Goal: Navigation & Orientation: Find specific page/section

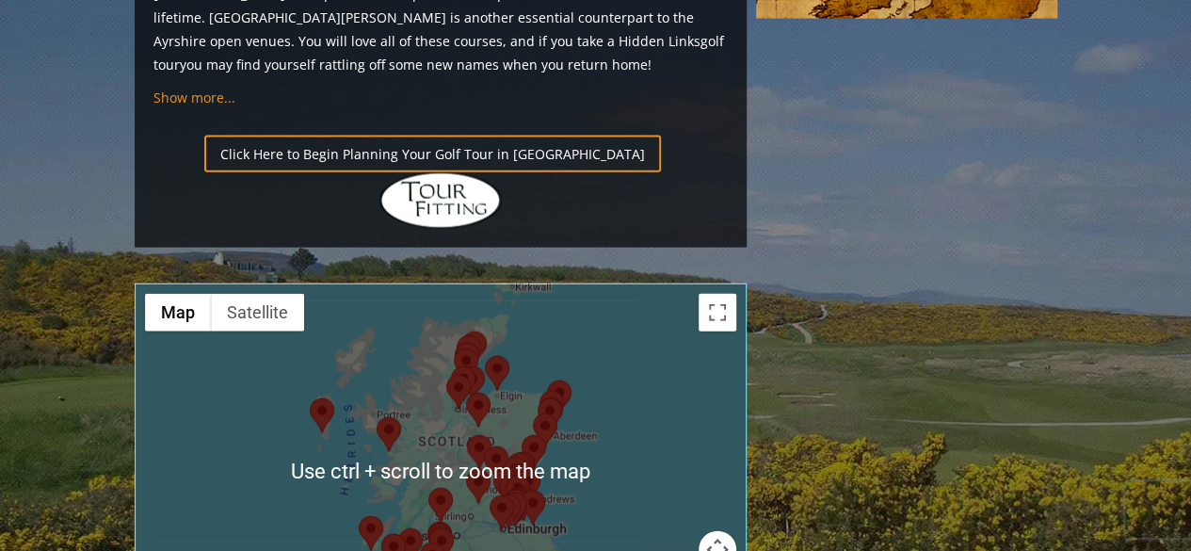
scroll to position [2072, 0]
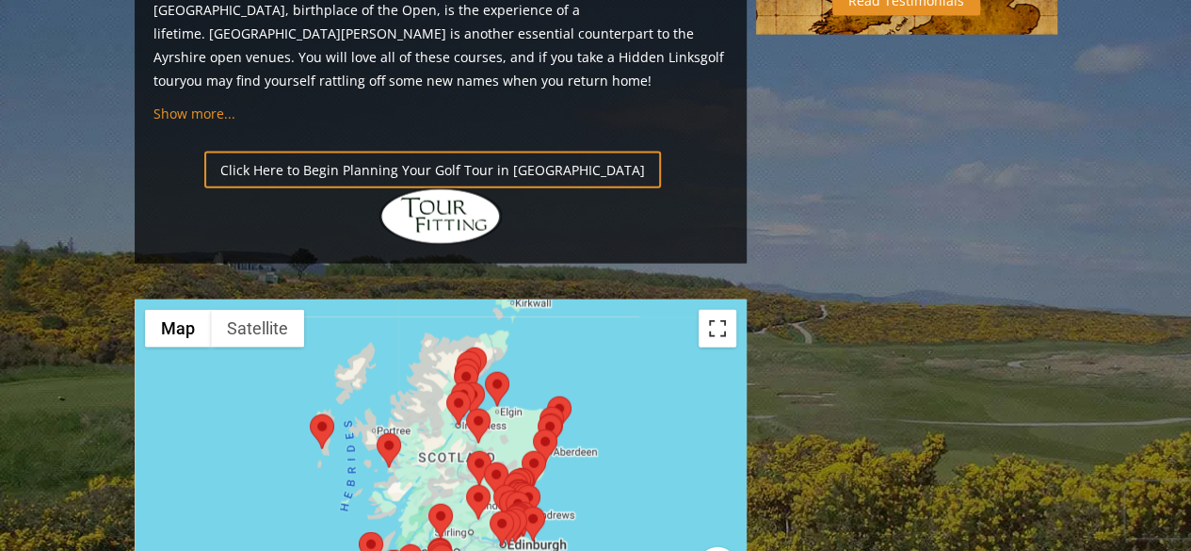
click at [712, 310] on button "Toggle fullscreen view" at bounding box center [718, 329] width 38 height 38
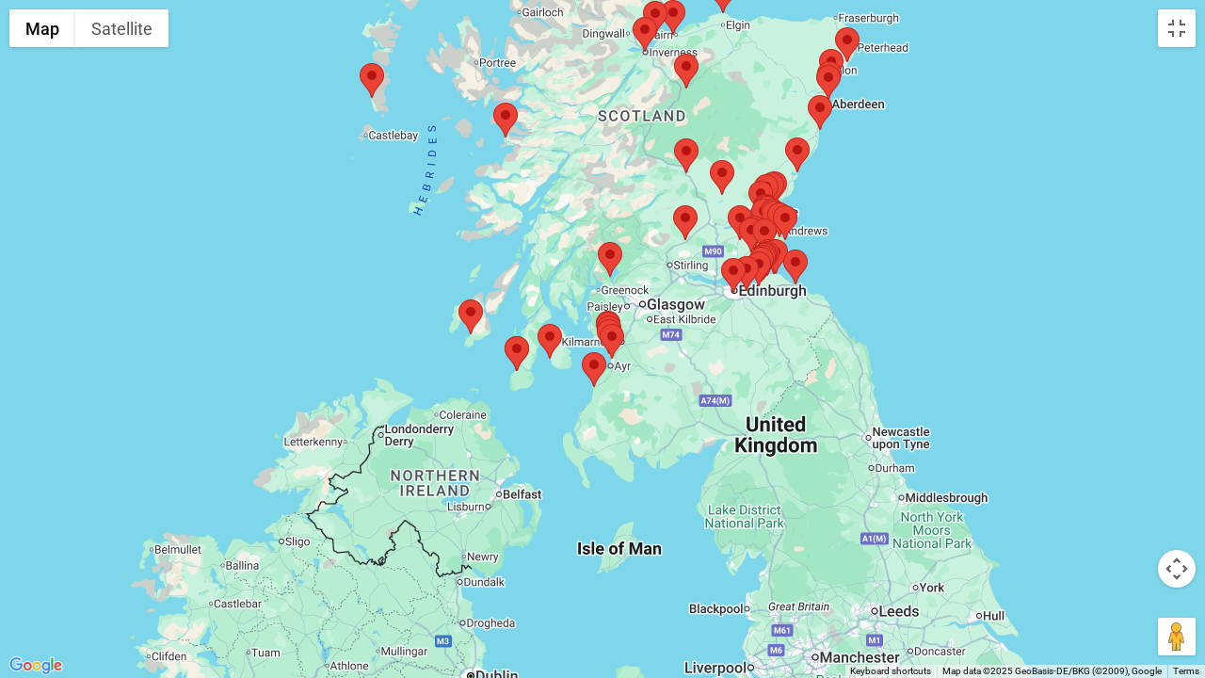
drag, startPoint x: 725, startPoint y: 495, endPoint x: 682, endPoint y: 375, distance: 128.1
click at [682, 375] on div at bounding box center [602, 339] width 1205 height 678
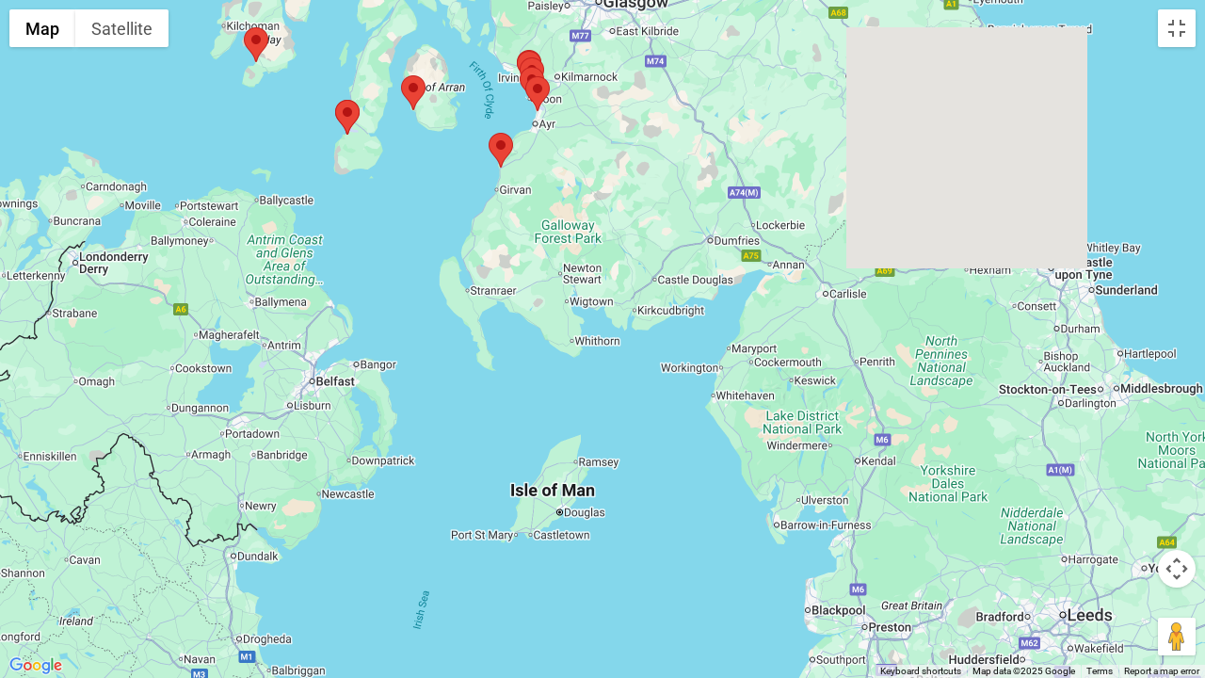
drag, startPoint x: 823, startPoint y: 472, endPoint x: 702, endPoint y: 238, distance: 262.8
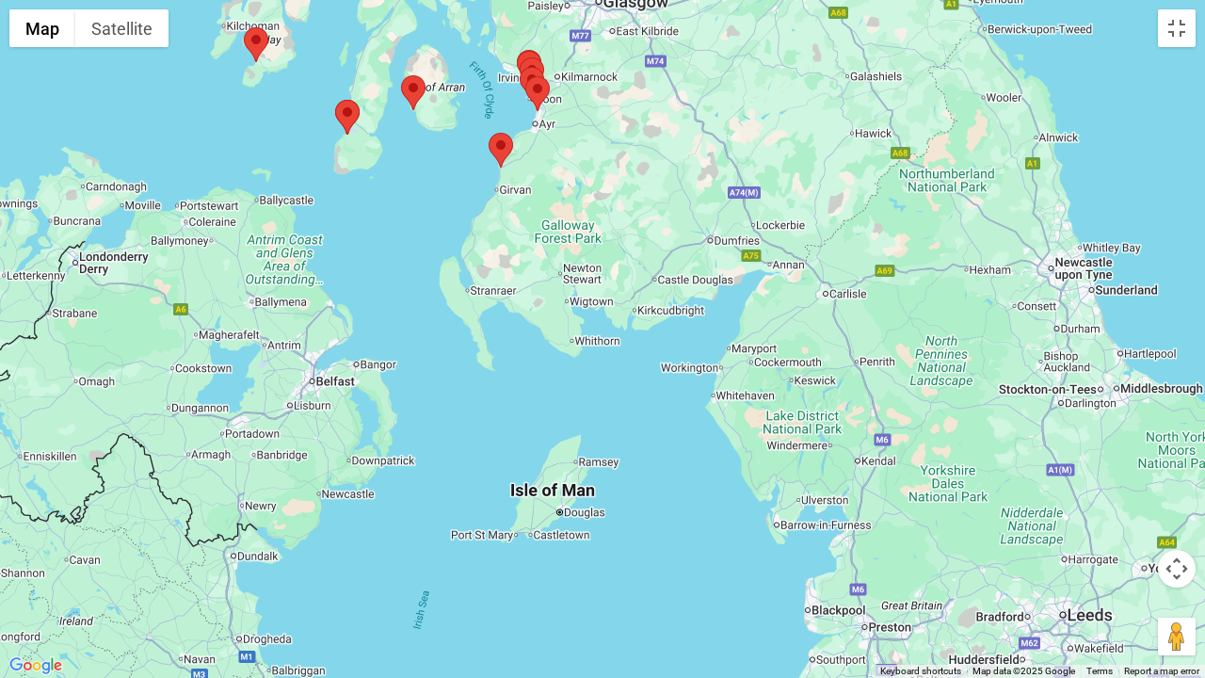
click at [702, 238] on div at bounding box center [602, 339] width 1205 height 678
click at [489, 133] on area at bounding box center [489, 133] width 0 height 0
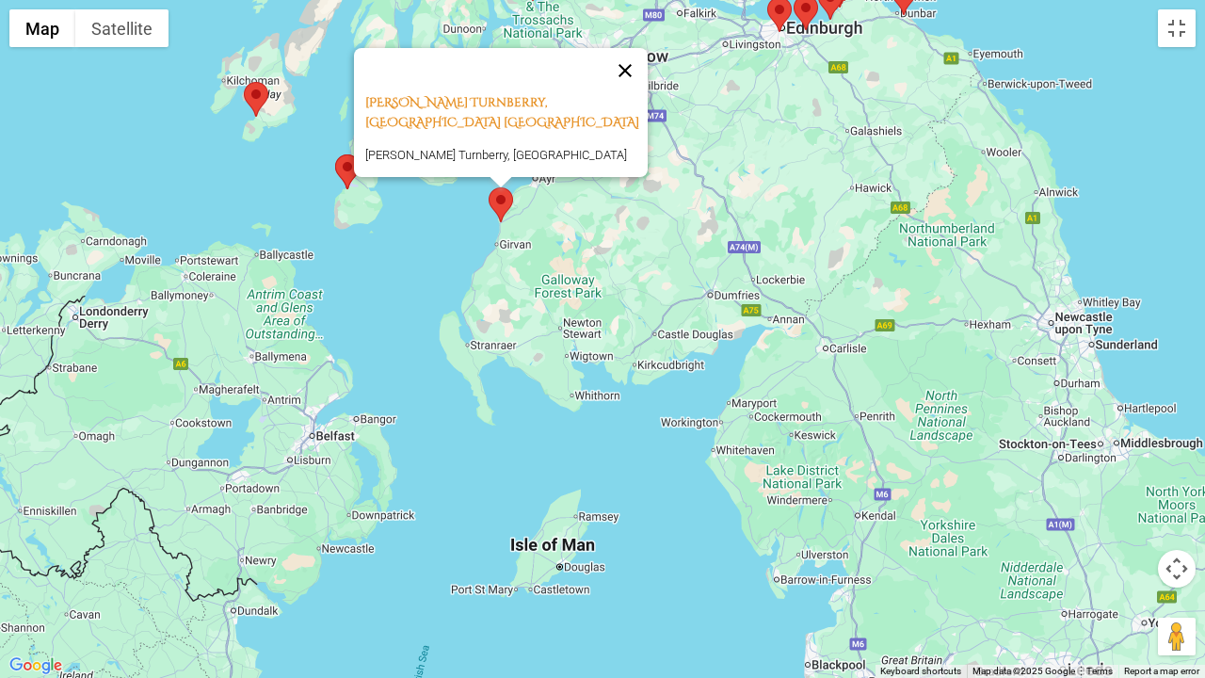
click at [621, 77] on button "Close" at bounding box center [625, 70] width 45 height 45
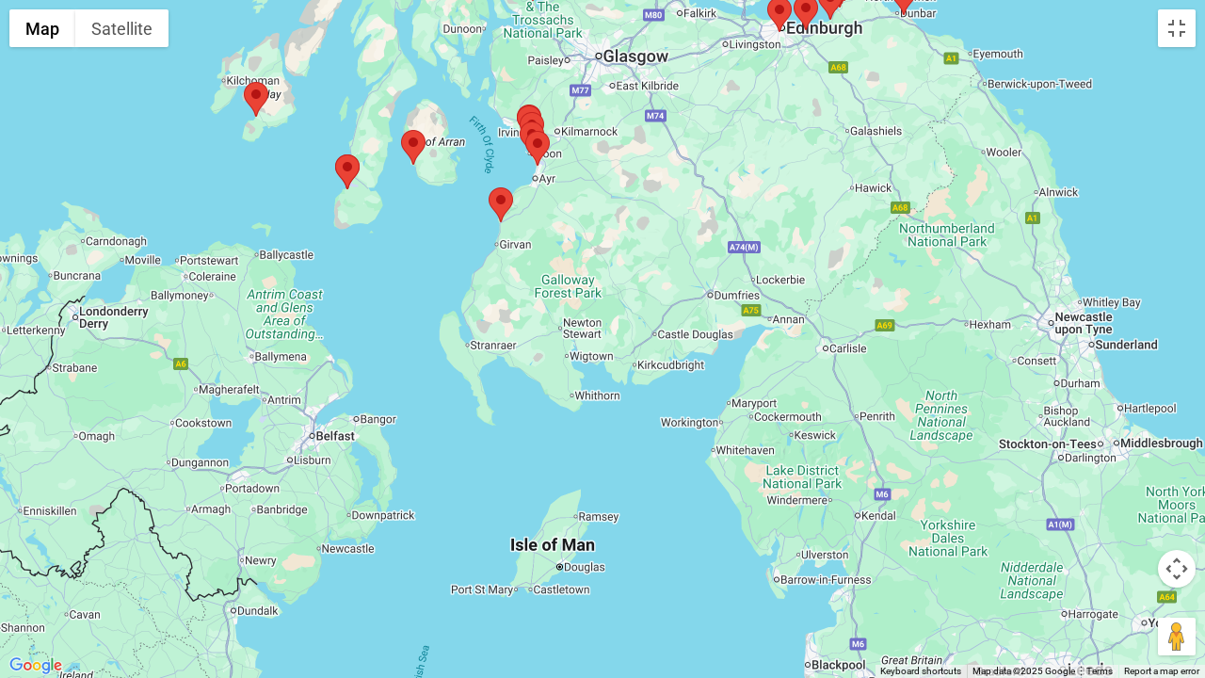
click at [541, 162] on img at bounding box center [537, 148] width 24 height 35
click at [525, 131] on area at bounding box center [525, 131] width 0 height 0
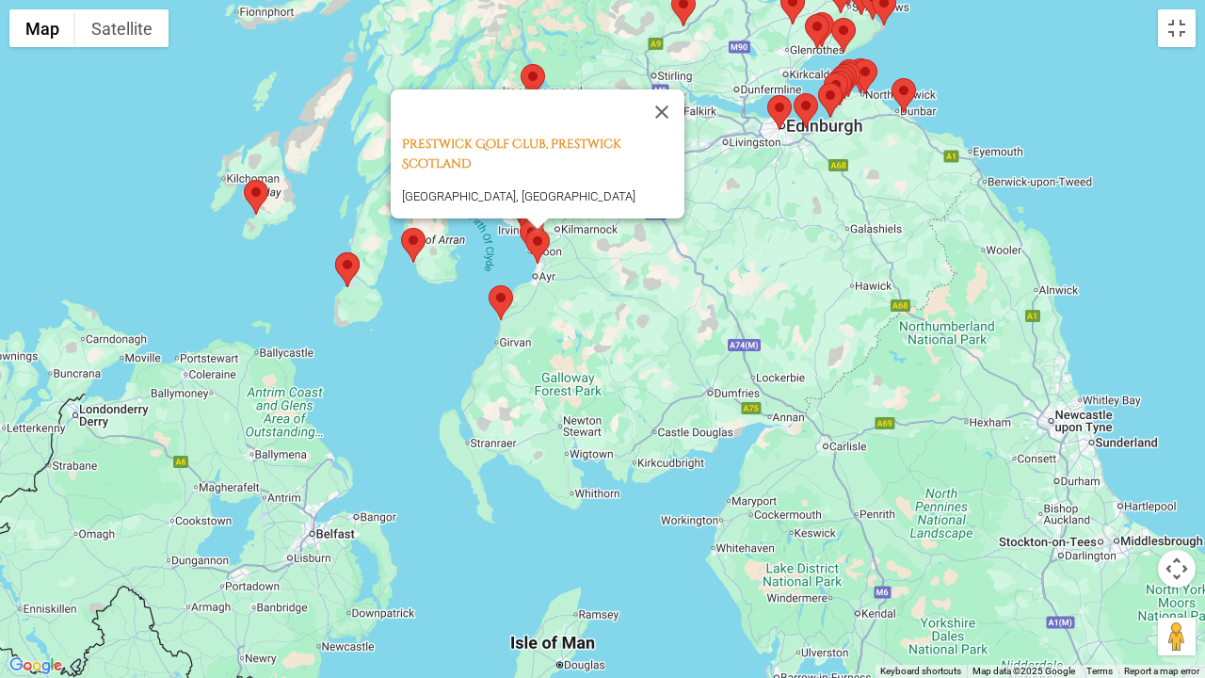
click at [520, 219] on area at bounding box center [520, 219] width 0 height 0
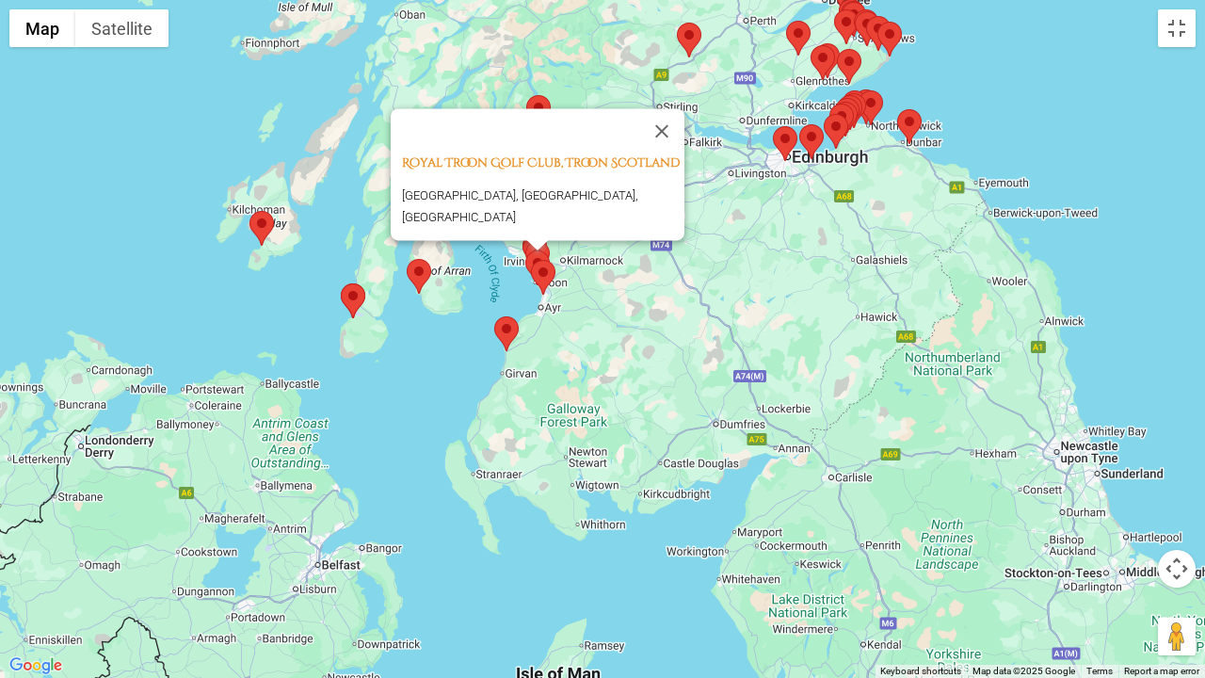
drag, startPoint x: 563, startPoint y: 248, endPoint x: 572, endPoint y: 290, distance: 43.2
click at [572, 290] on div "Royal Troon Golf Club, Troon Scotland Royal Troon Golf Club, [GEOGRAPHIC_DATA],…" at bounding box center [602, 339] width 1205 height 678
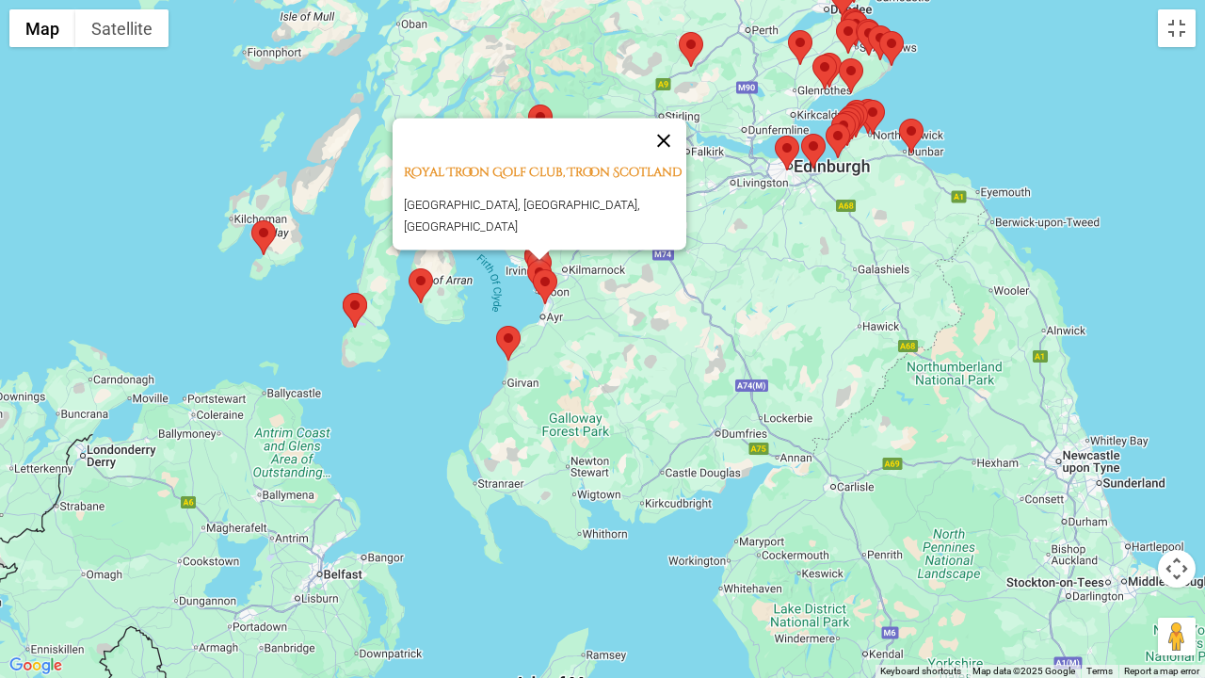
click at [675, 132] on button "Close" at bounding box center [663, 140] width 45 height 45
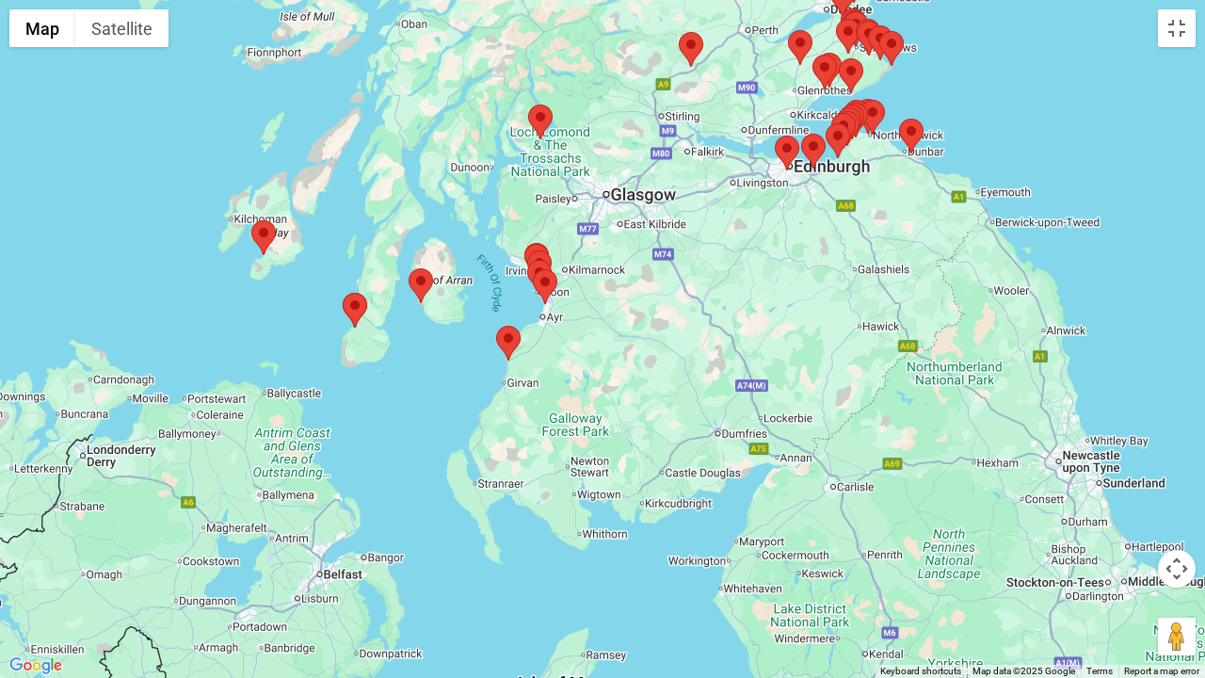
click at [527, 250] on area at bounding box center [527, 250] width 0 height 0
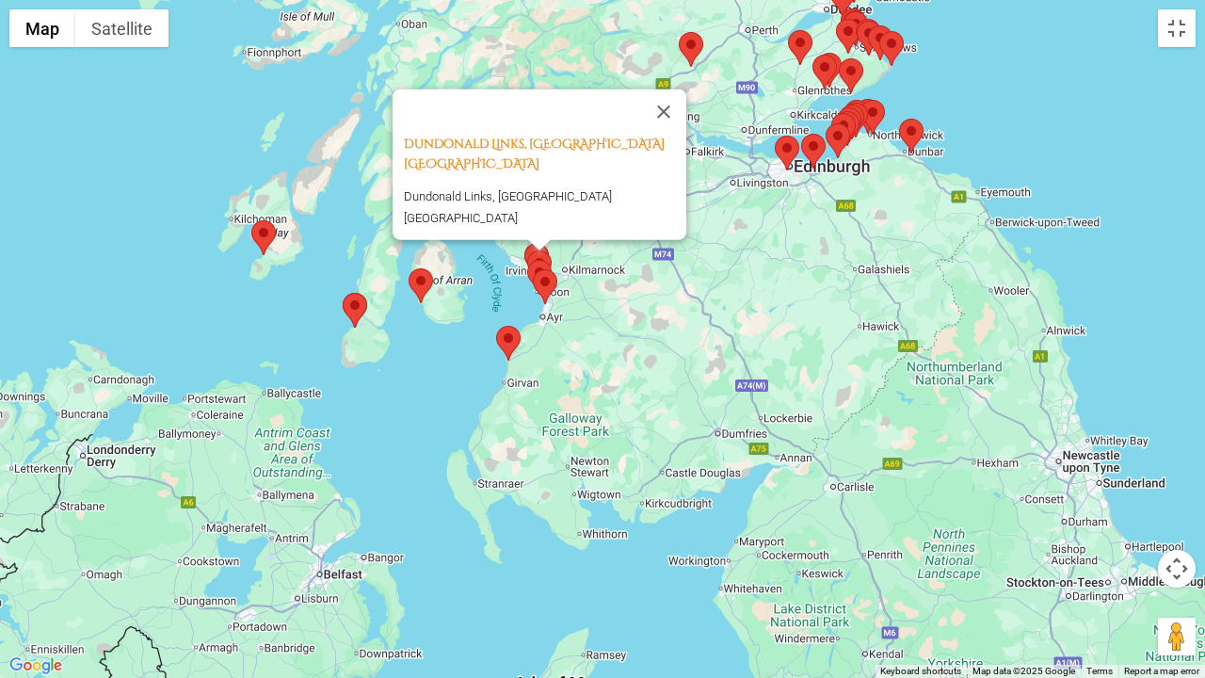
click at [478, 281] on div "Dundonald Links, Ayrshire [GEOGRAPHIC_DATA] [GEOGRAPHIC_DATA] Links, [GEOGRAPHI…" at bounding box center [602, 339] width 1205 height 678
click at [527, 252] on img at bounding box center [539, 267] width 24 height 35
click at [531, 246] on div at bounding box center [540, 245] width 24 height 11
click at [528, 249] on div at bounding box center [540, 245] width 24 height 11
click at [667, 135] on button "Close" at bounding box center [663, 111] width 45 height 45
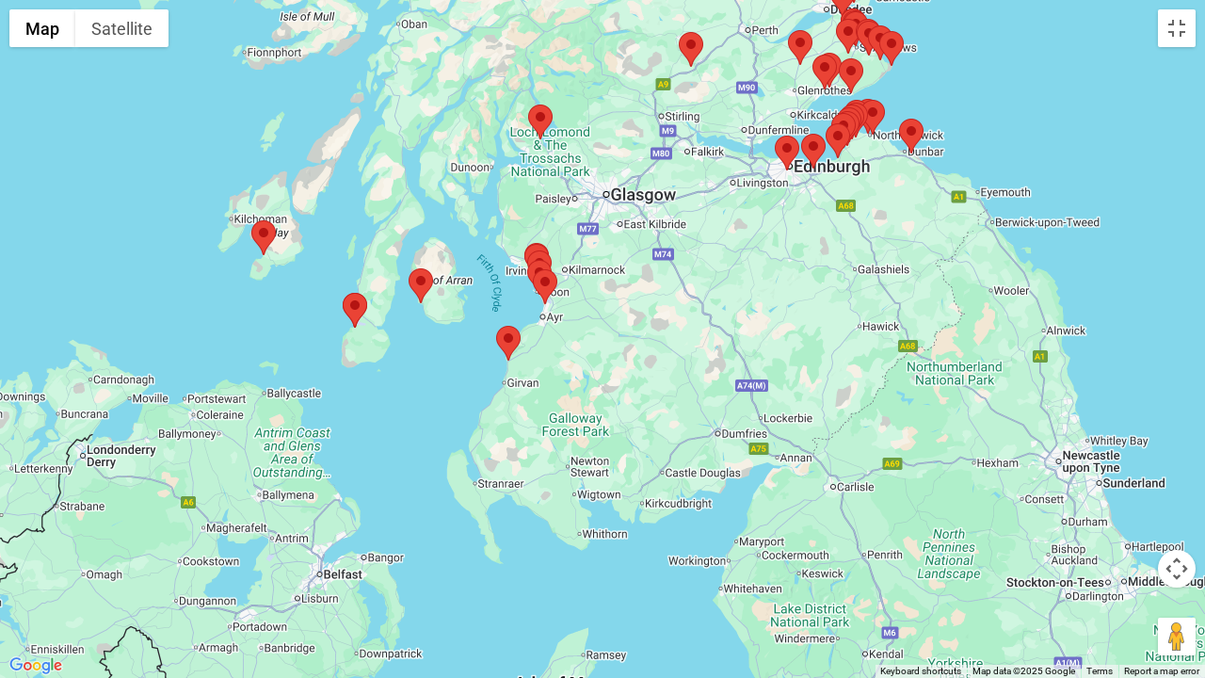
click at [525, 244] on area at bounding box center [525, 244] width 0 height 0
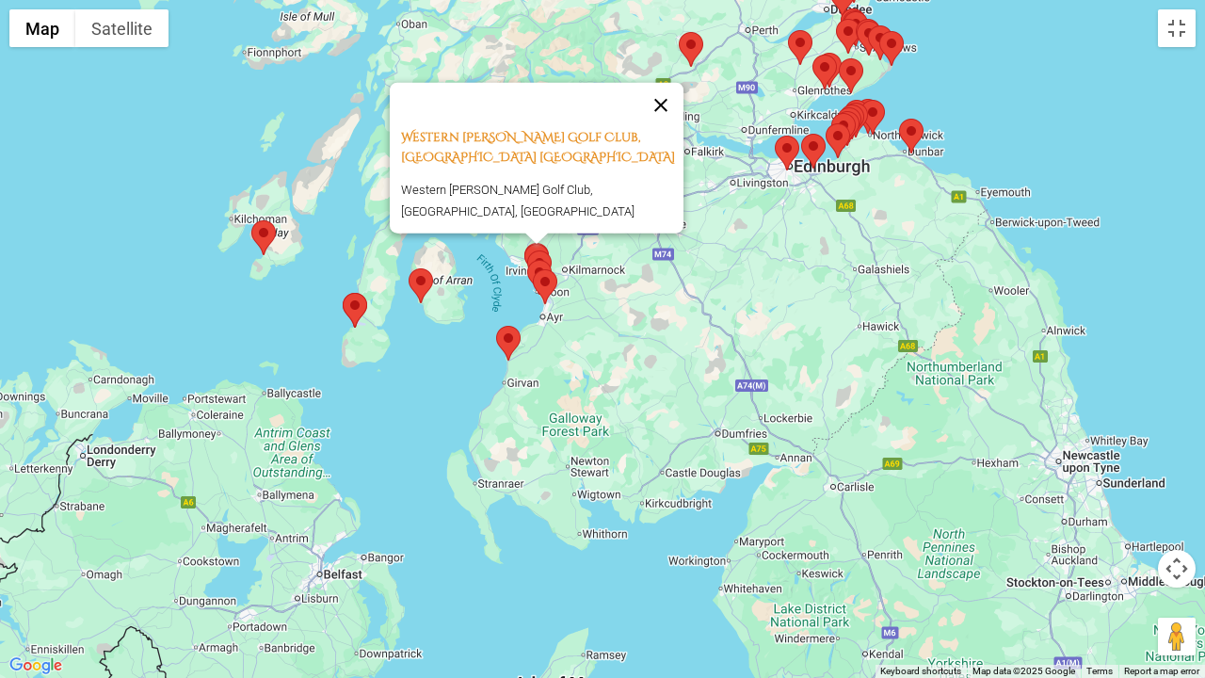
click at [670, 121] on button "Close" at bounding box center [660, 105] width 45 height 45
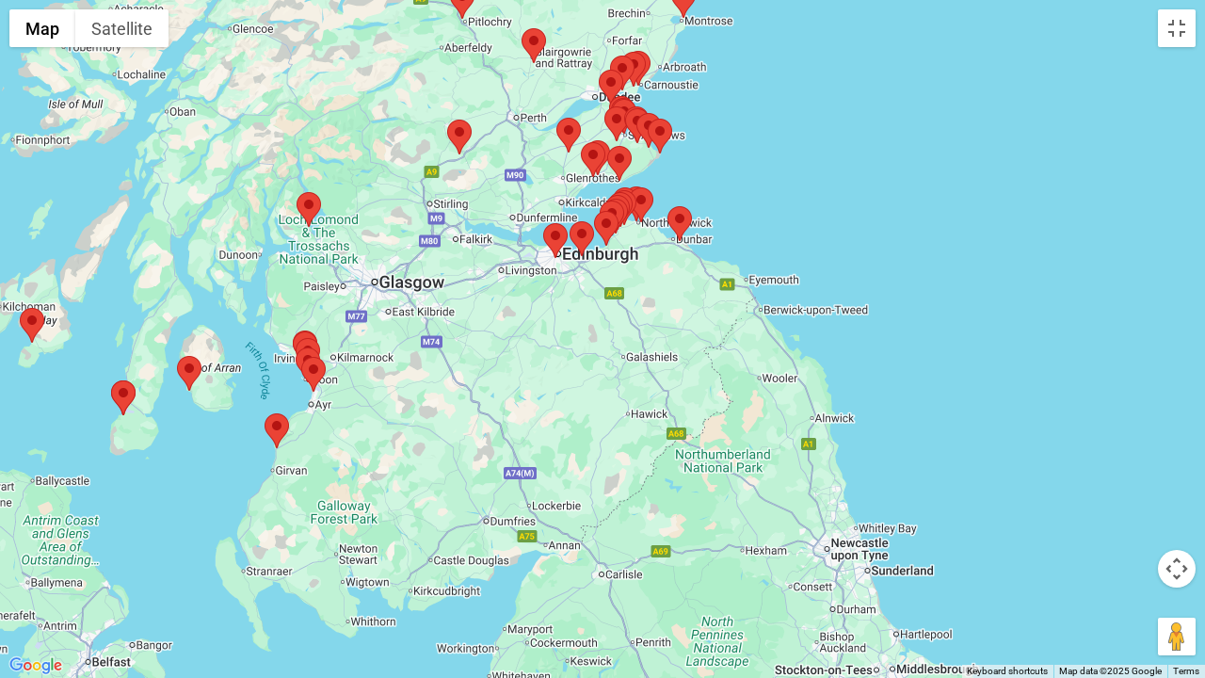
drag, startPoint x: 918, startPoint y: 351, endPoint x: 683, endPoint y: 438, distance: 250.8
click at [684, 438] on div at bounding box center [602, 339] width 1205 height 678
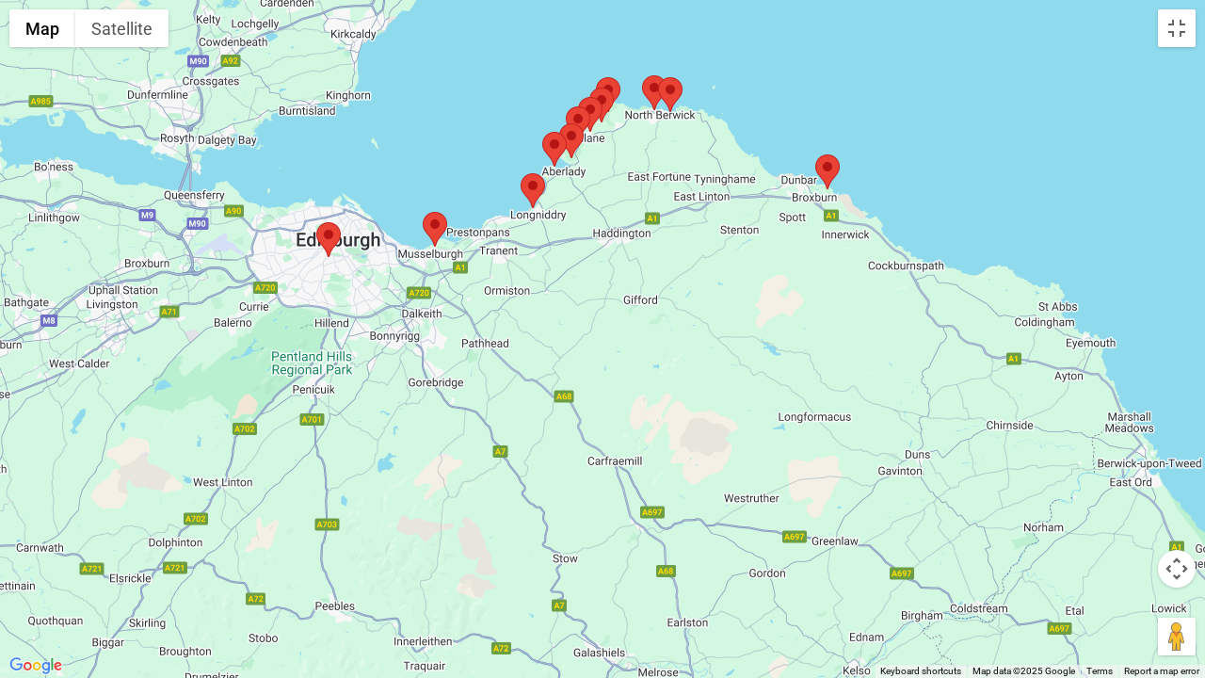
click at [815, 154] on area at bounding box center [815, 154] width 0 height 0
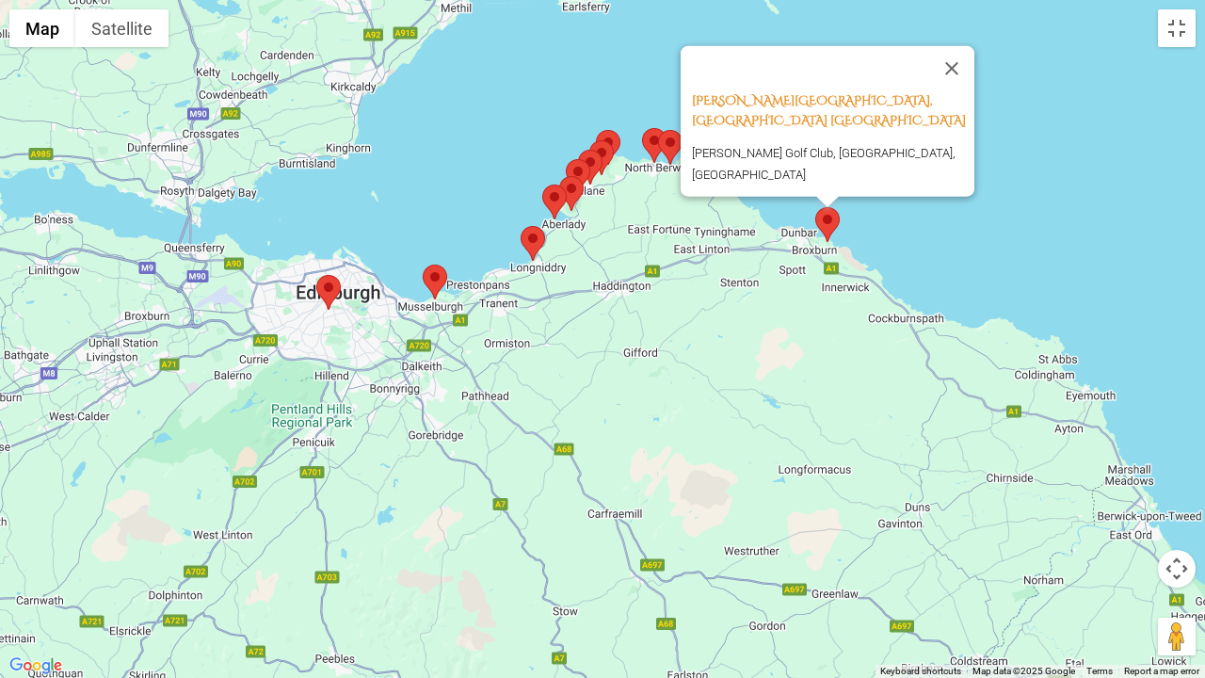
click at [658, 130] on area at bounding box center [658, 130] width 0 height 0
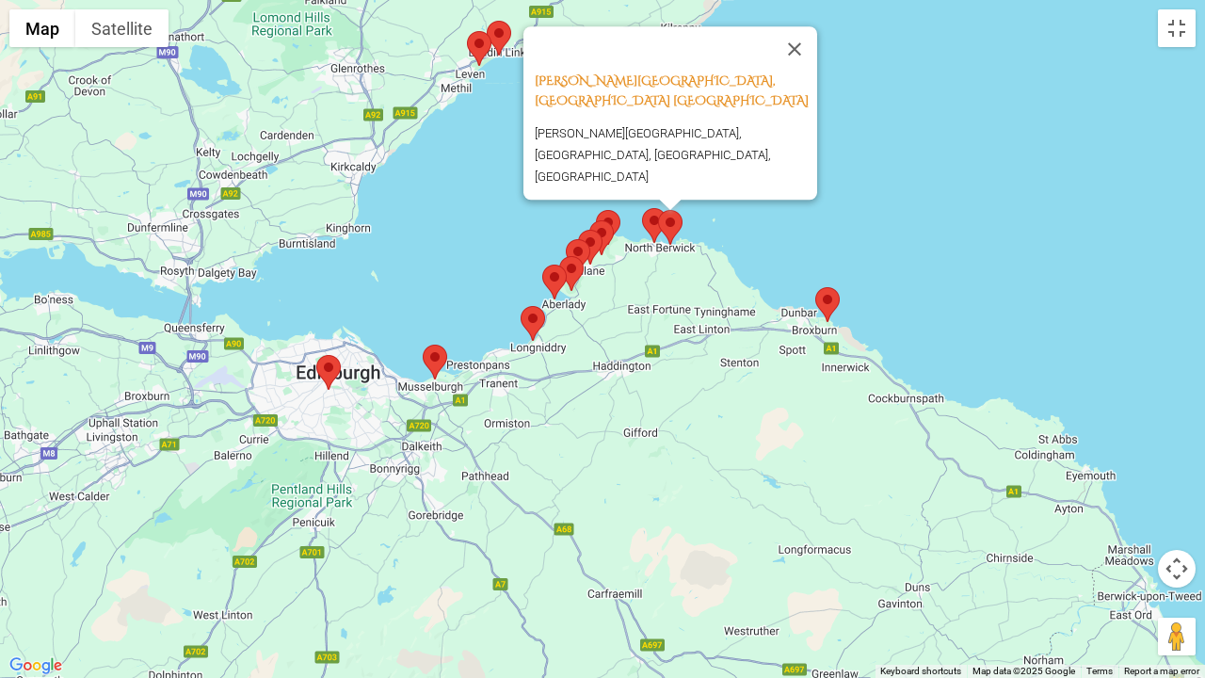
click at [642, 208] on area at bounding box center [642, 208] width 0 height 0
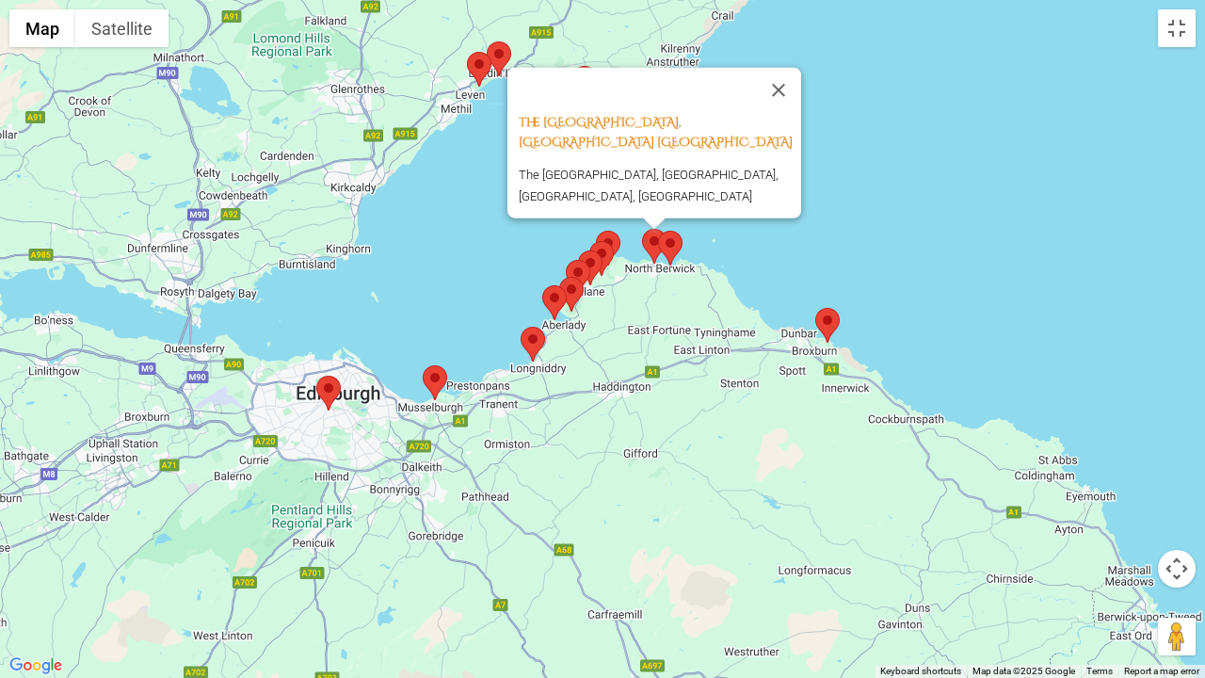
click at [521, 327] on area at bounding box center [521, 327] width 0 height 0
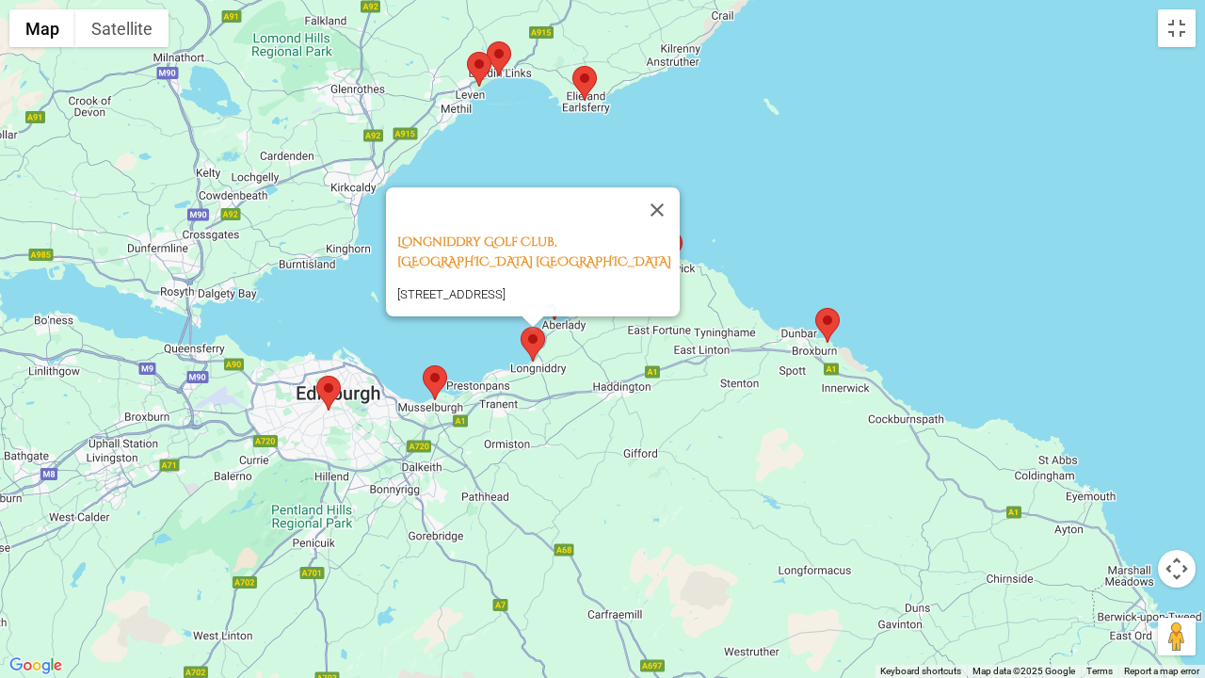
click at [423, 365] on area at bounding box center [423, 365] width 0 height 0
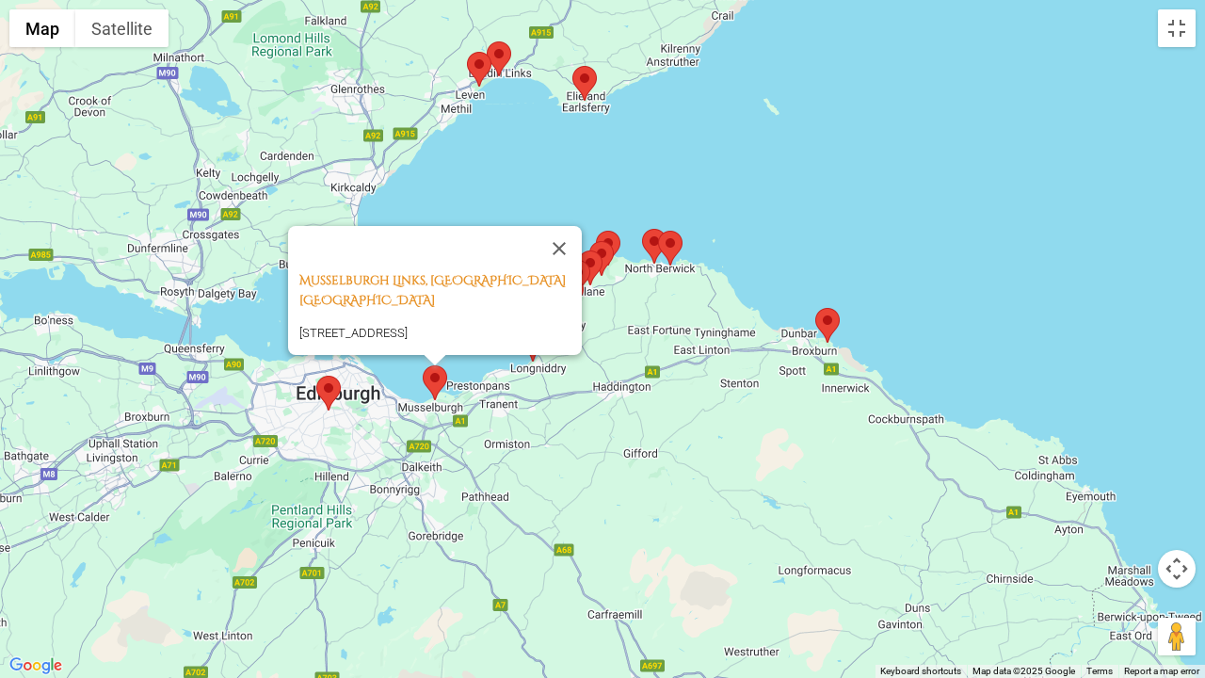
click at [316, 376] on area at bounding box center [316, 376] width 0 height 0
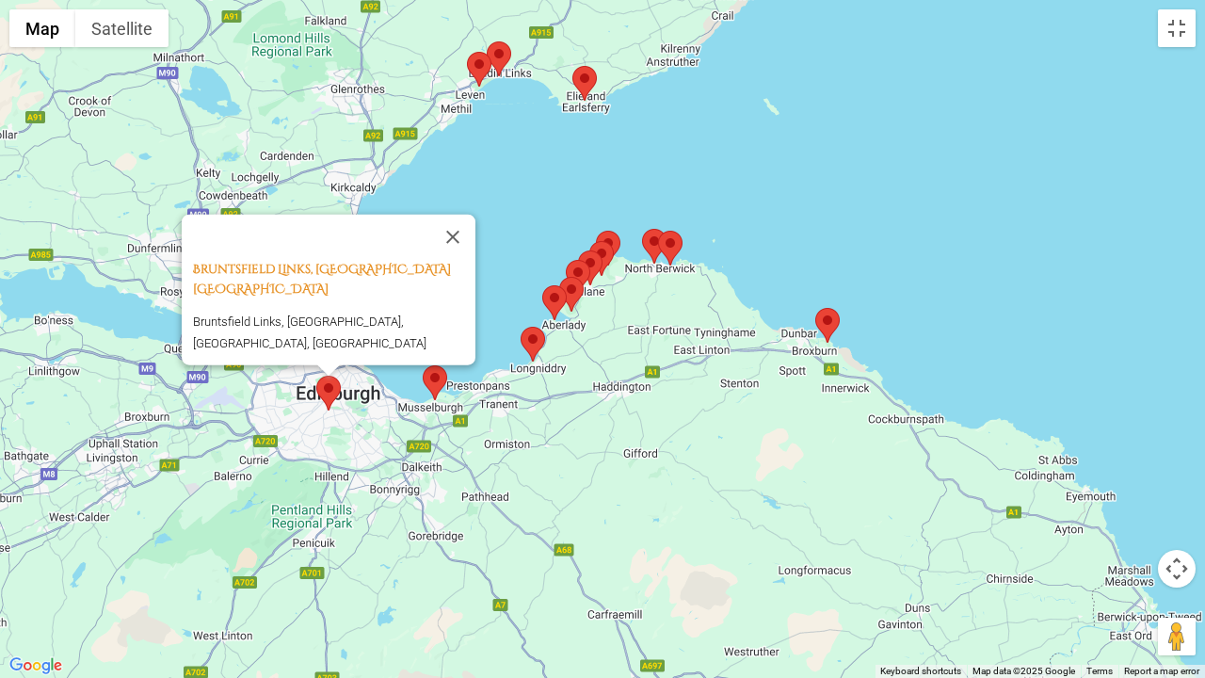
click at [542, 285] on area at bounding box center [542, 285] width 0 height 0
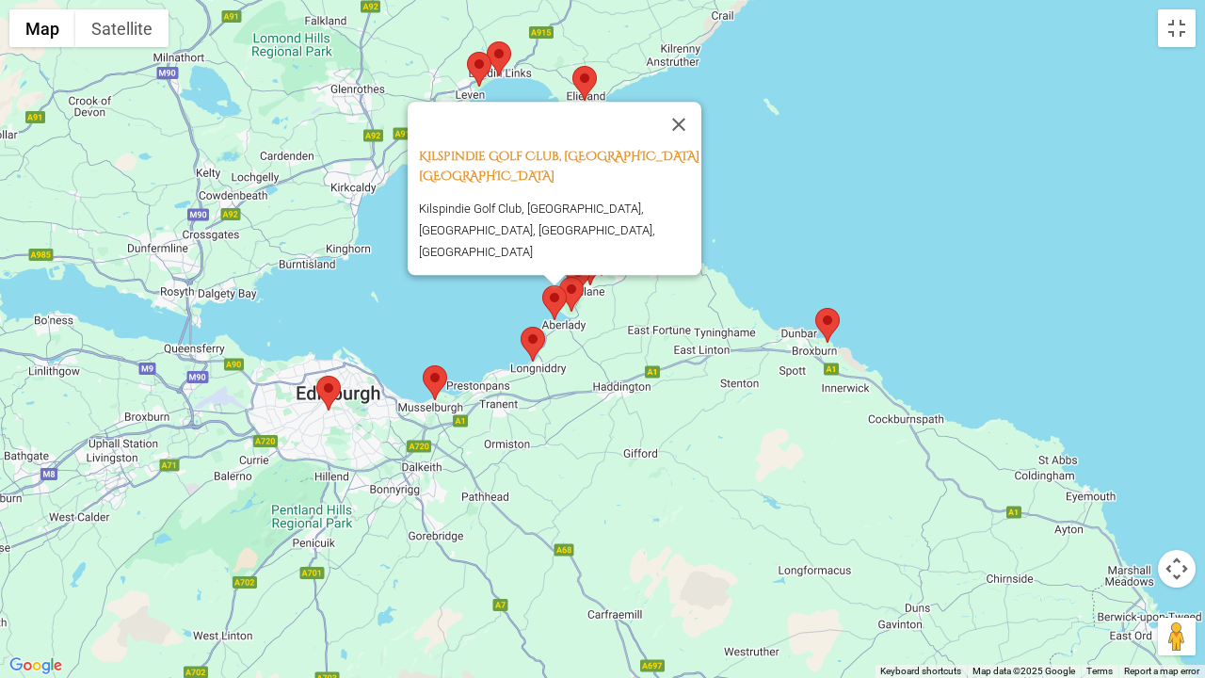
click at [559, 277] on area at bounding box center [559, 277] width 0 height 0
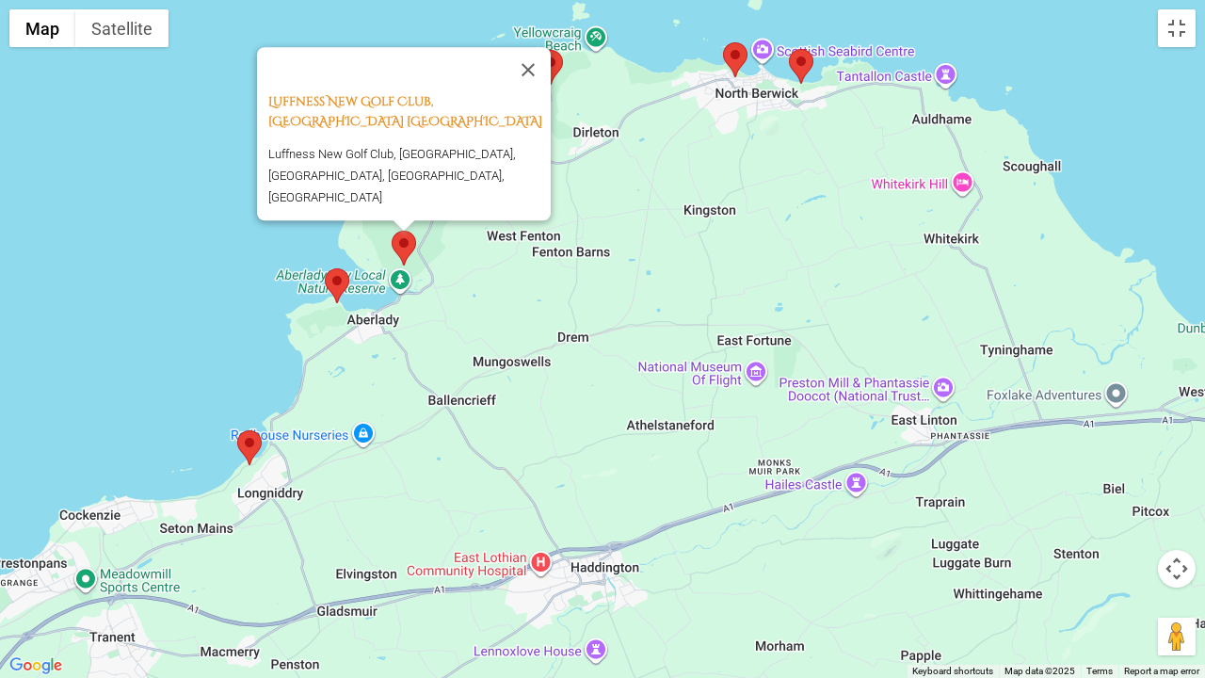
click at [555, 47] on div "Luffness New Golf Club, [GEOGRAPHIC_DATA] [GEOGRAPHIC_DATA] Luffness New Golf C…" at bounding box center [602, 339] width 1205 height 678
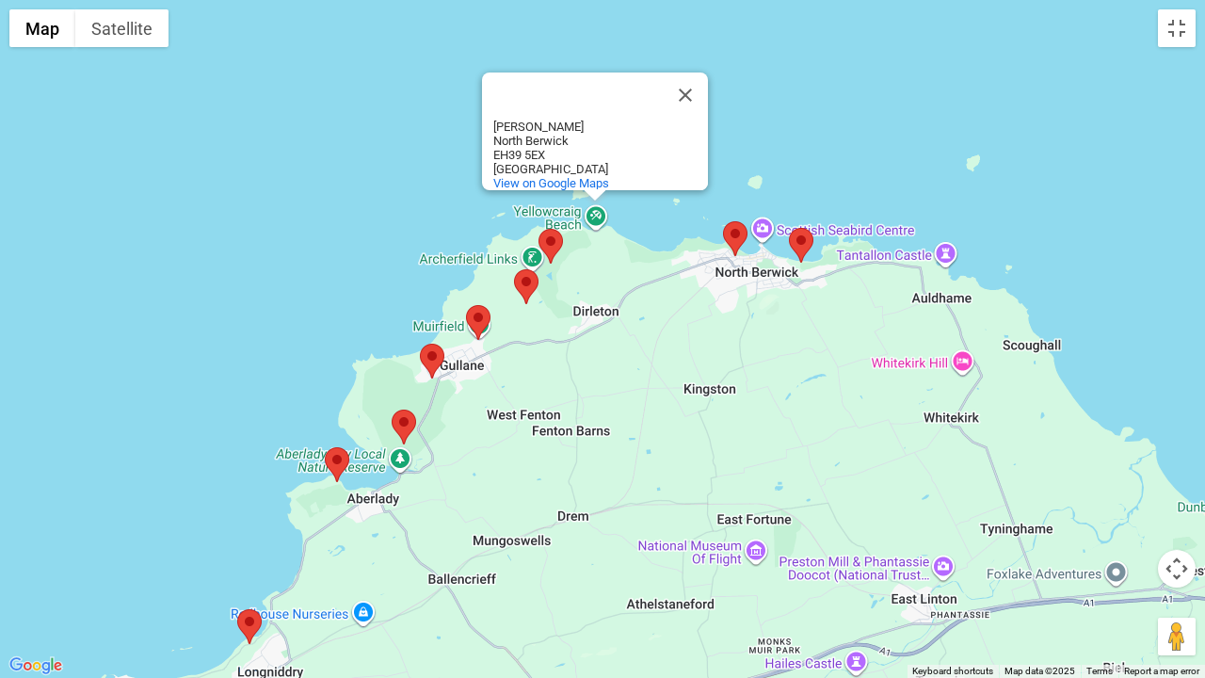
click at [539, 229] on area at bounding box center [539, 229] width 0 height 0
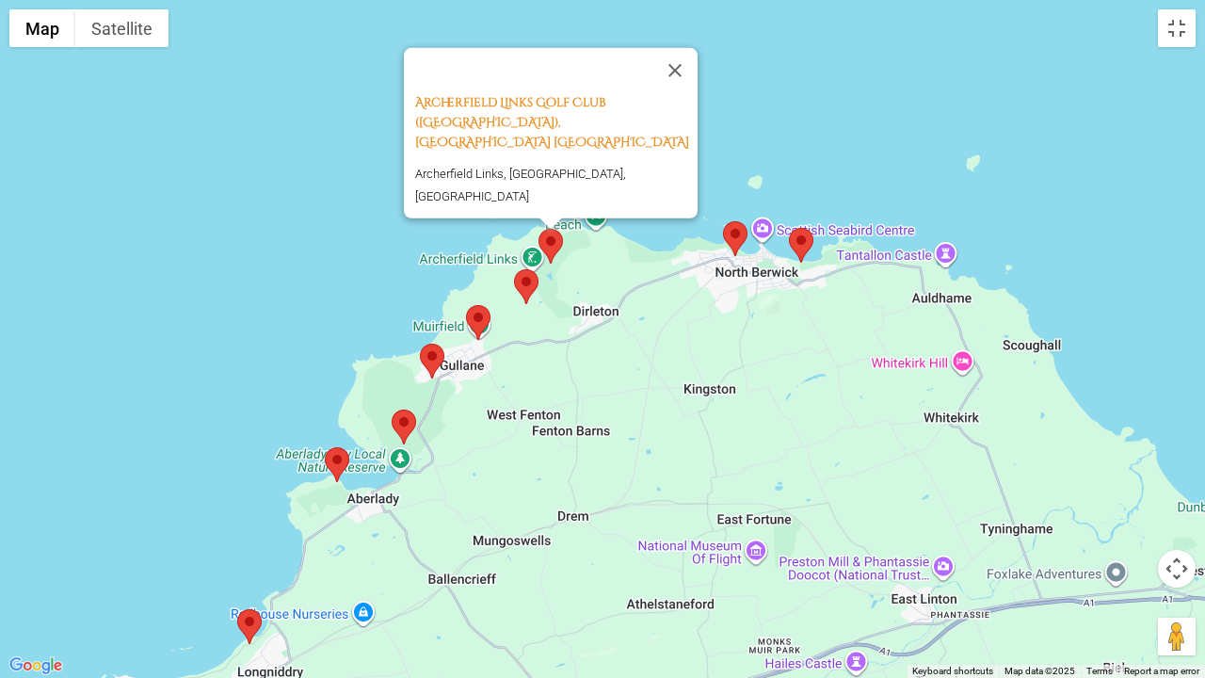
click at [514, 269] on area at bounding box center [514, 269] width 0 height 0
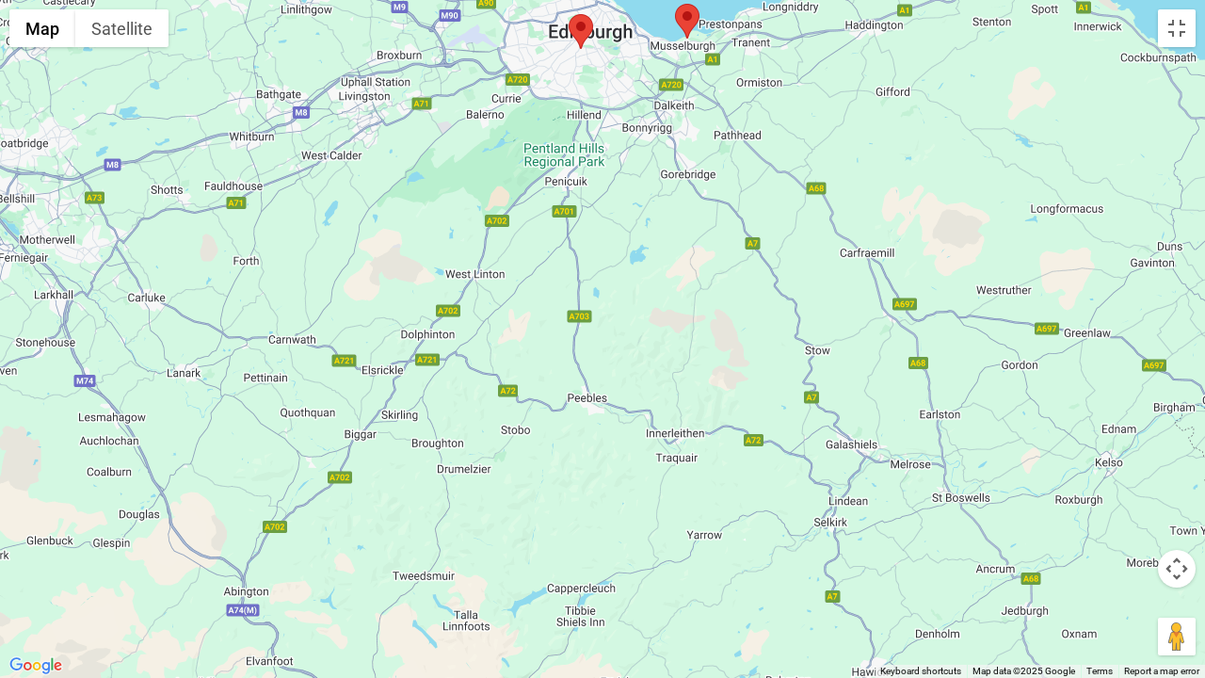
drag, startPoint x: 448, startPoint y: 481, endPoint x: 815, endPoint y: 0, distance: 605.3
click at [815, 0] on div "Private: The Renaissance Club, [STREET_ADDRESS][PERSON_NAME][PERSON_NAME]" at bounding box center [602, 339] width 1205 height 678
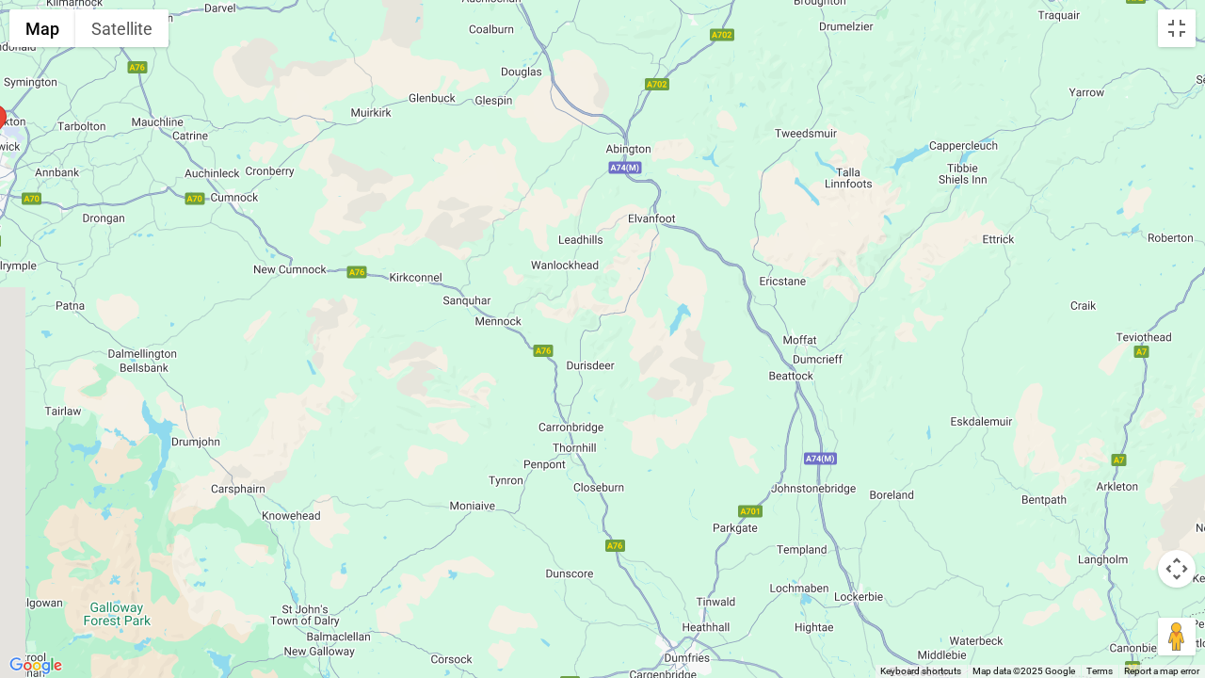
drag, startPoint x: 449, startPoint y: 447, endPoint x: 770, endPoint y: 0, distance: 550.6
click at [770, 0] on div "Private: The Renaissance Club, [STREET_ADDRESS][PERSON_NAME][PERSON_NAME]" at bounding box center [602, 339] width 1205 height 678
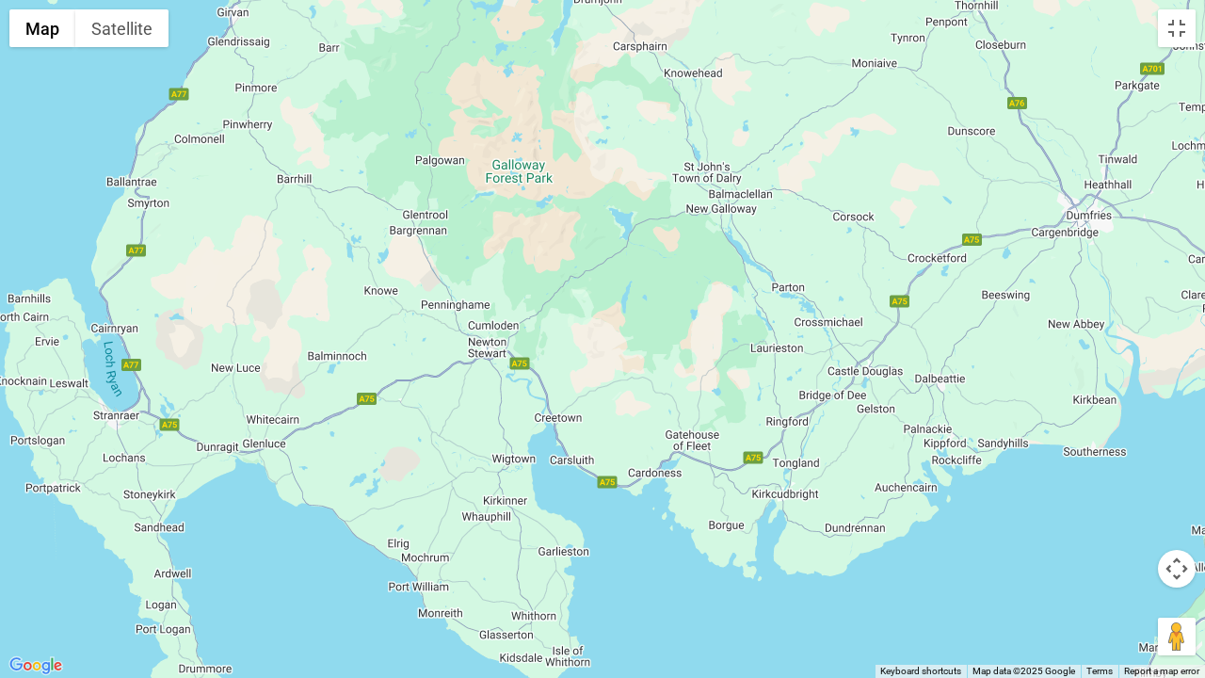
drag, startPoint x: 470, startPoint y: 445, endPoint x: 873, endPoint y: 0, distance: 600.7
click at [873, 0] on div "Private: The Renaissance Club, [STREET_ADDRESS][PERSON_NAME][PERSON_NAME]" at bounding box center [602, 339] width 1205 height 678
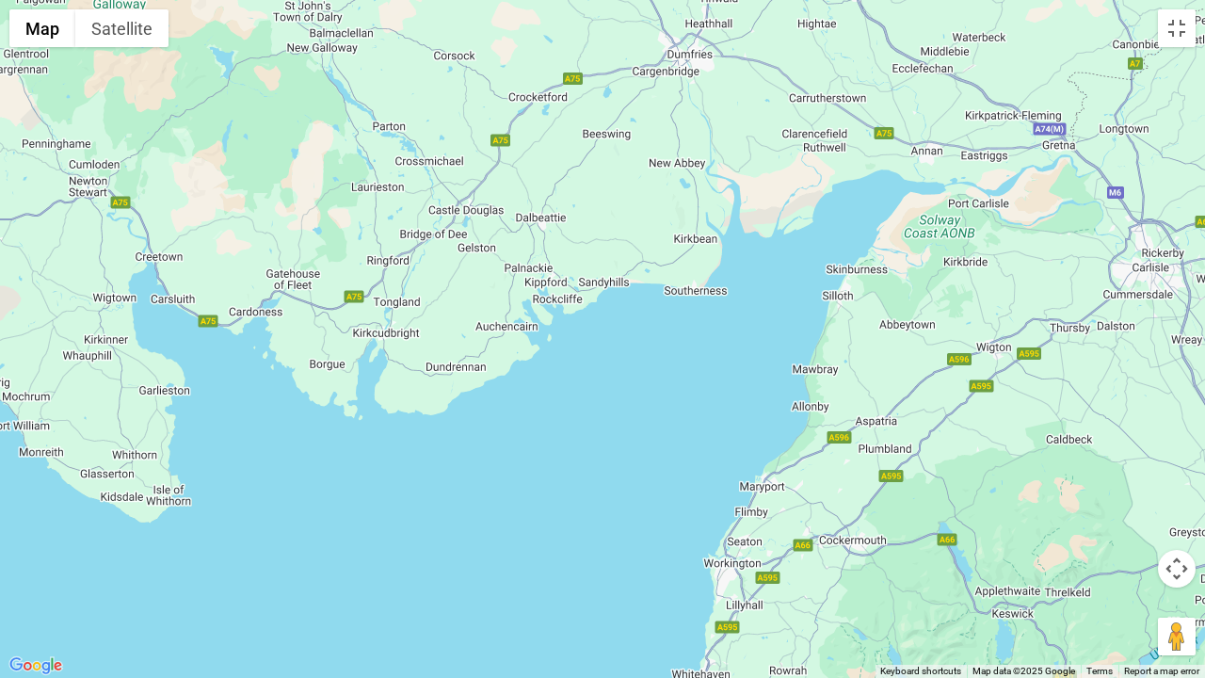
drag, startPoint x: 530, startPoint y: 414, endPoint x: 130, endPoint y: 252, distance: 431.7
click at [130, 252] on div "Private: The Renaissance Club, [STREET_ADDRESS][PERSON_NAME][PERSON_NAME]" at bounding box center [602, 339] width 1205 height 678
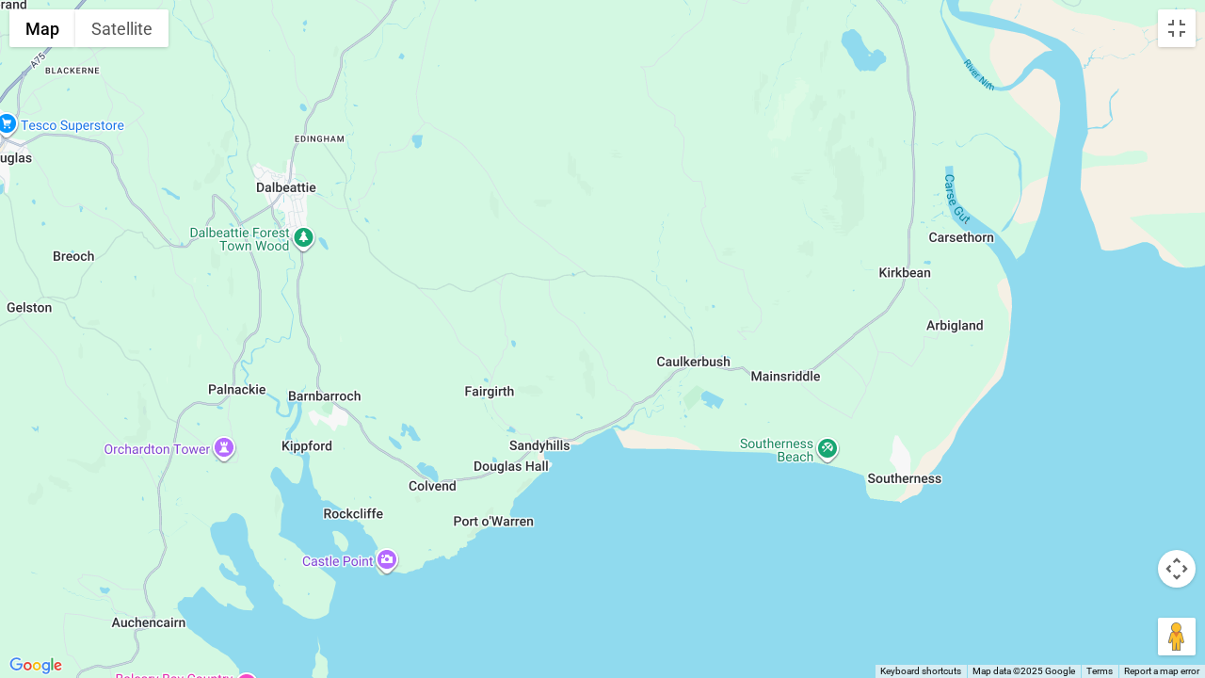
drag, startPoint x: 490, startPoint y: 348, endPoint x: 762, endPoint y: 510, distance: 316.7
click at [762, 510] on div "Private: The Renaissance Club, [STREET_ADDRESS][PERSON_NAME][PERSON_NAME]" at bounding box center [602, 339] width 1205 height 678
click at [1190, 31] on button "Toggle fullscreen view" at bounding box center [1177, 28] width 38 height 38
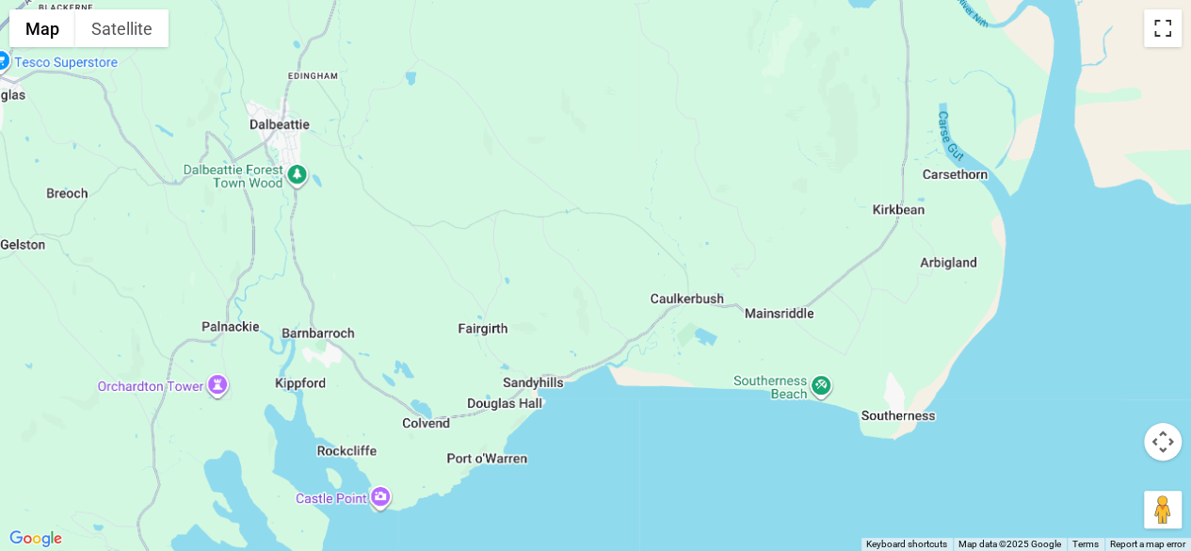
scroll to position [659, 0]
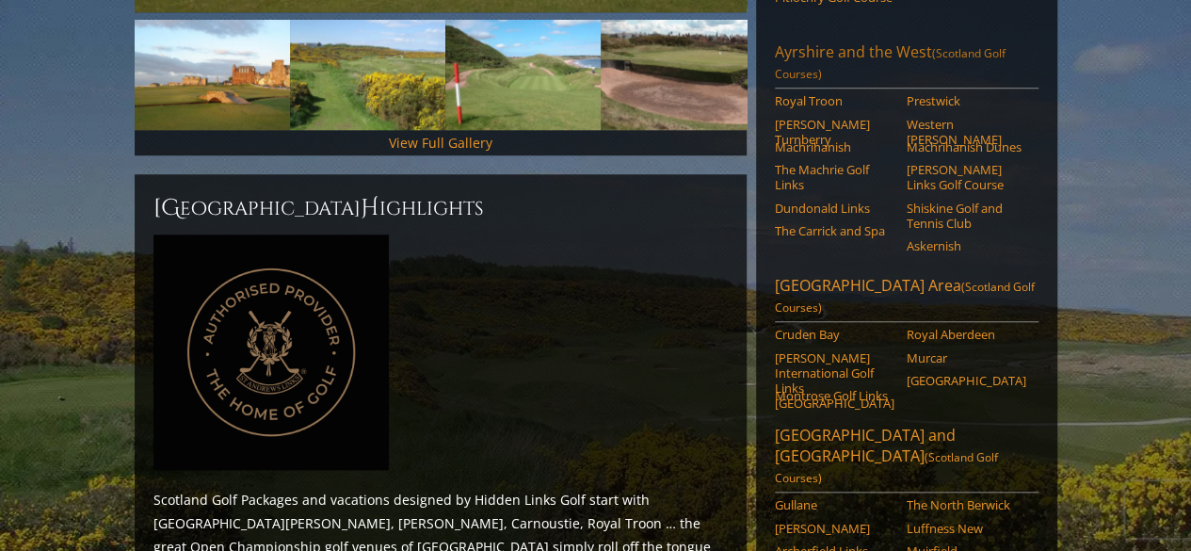
click at [848, 41] on link "Ayrshire and the West (Scotland Golf Courses)" at bounding box center [907, 64] width 264 height 47
